Goal: Information Seeking & Learning: Check status

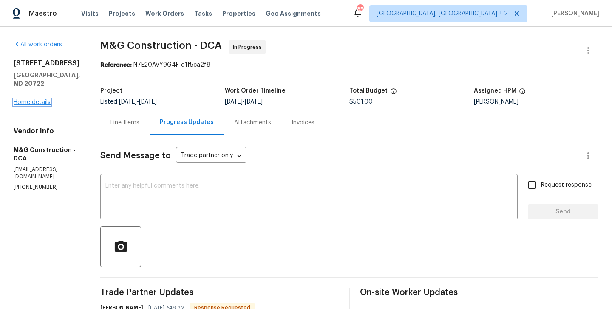
click at [23, 99] on link "Home details" at bounding box center [32, 102] width 37 height 6
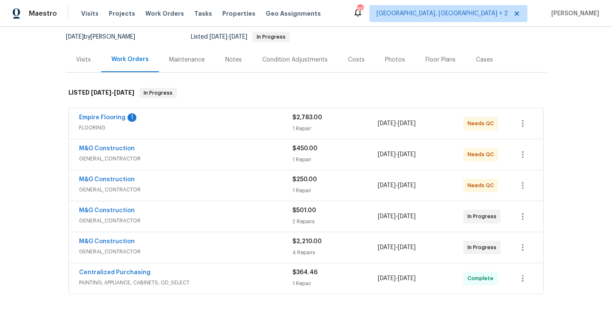
scroll to position [83, 0]
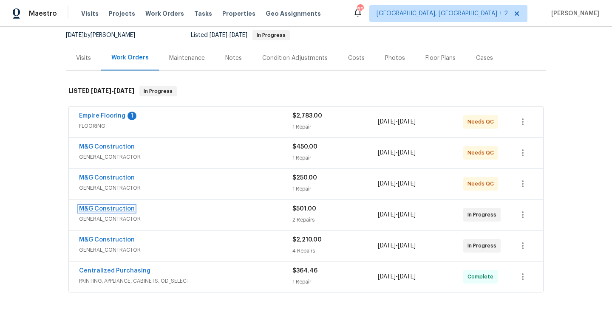
click at [114, 209] on link "M&G Construction" at bounding box center [107, 209] width 56 height 6
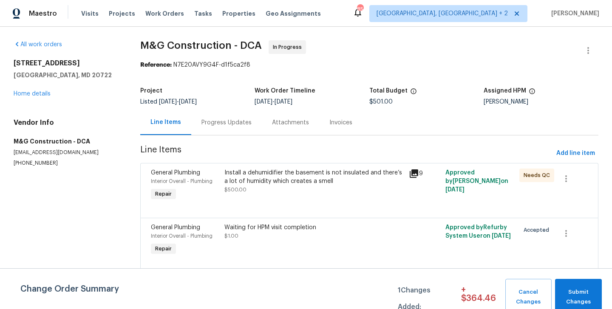
click at [225, 128] on div "Progress Updates" at bounding box center [226, 122] width 71 height 25
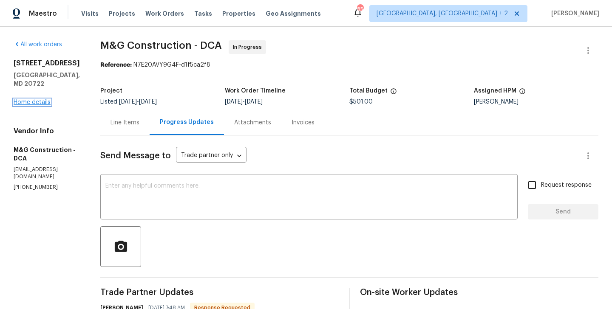
click at [25, 99] on link "Home details" at bounding box center [32, 102] width 37 height 6
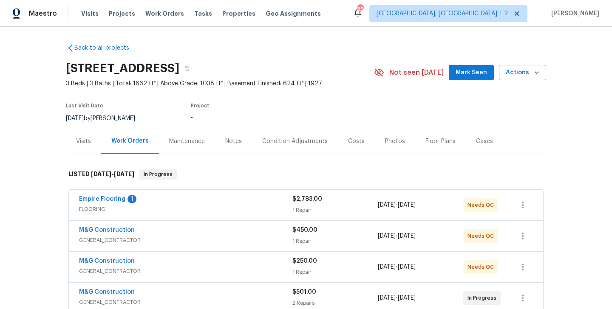
click at [486, 144] on div "Cases" at bounding box center [484, 141] width 17 height 8
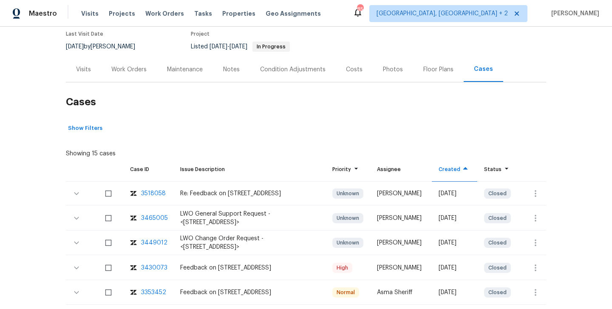
scroll to position [76, 0]
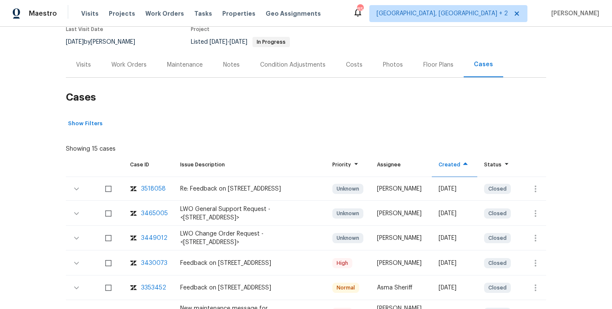
click at [147, 187] on div "3518058" at bounding box center [153, 189] width 25 height 8
click at [128, 72] on div "Work Orders" at bounding box center [129, 64] width 56 height 25
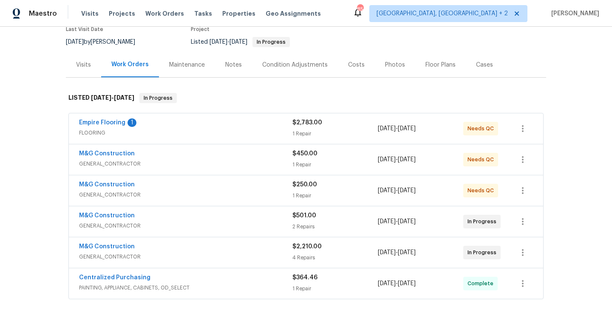
click at [116, 243] on span "M&G Construction" at bounding box center [107, 247] width 56 height 8
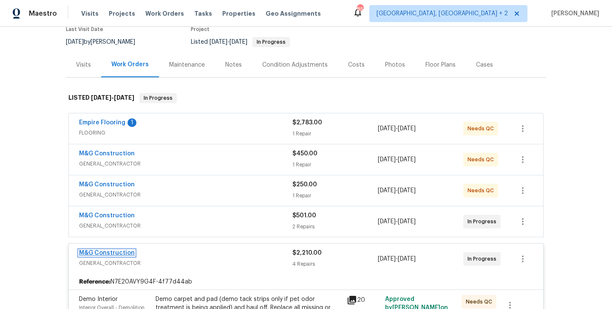
click at [118, 254] on link "M&G Construction" at bounding box center [107, 253] width 56 height 6
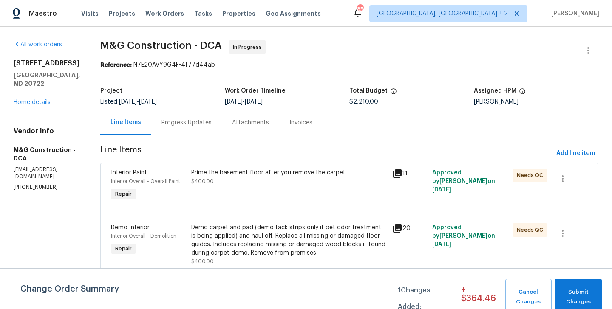
click at [185, 120] on div "Progress Updates" at bounding box center [186, 123] width 50 height 8
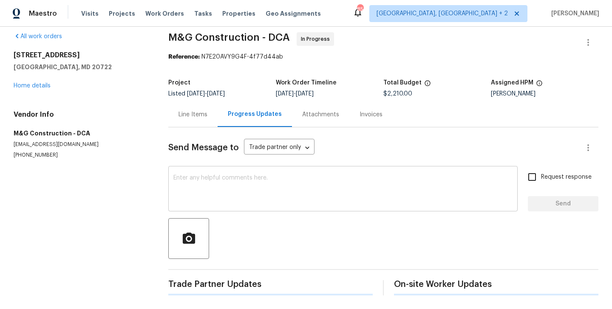
scroll to position [6, 0]
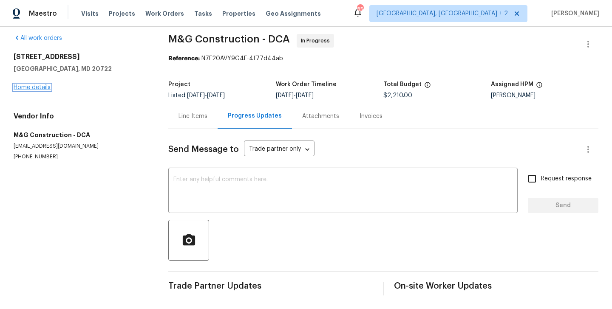
click at [41, 88] on link "Home details" at bounding box center [32, 88] width 37 height 6
